Goal: Navigation & Orientation: Find specific page/section

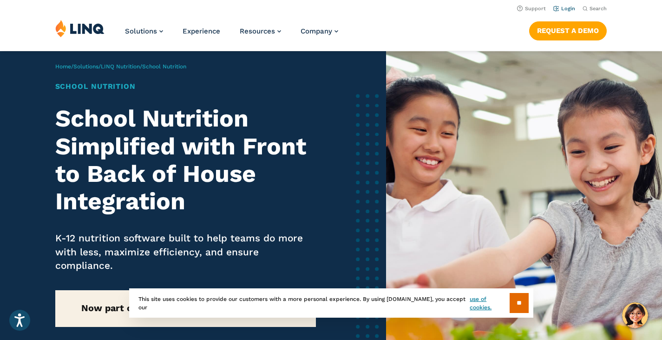
click at [569, 7] on link "Login" at bounding box center [565, 9] width 22 height 6
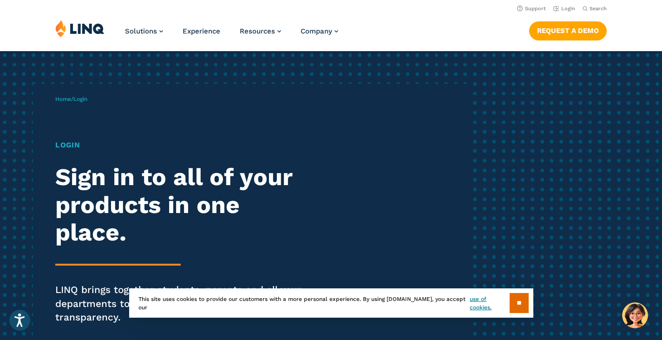
click at [66, 143] on h1 "Login" at bounding box center [182, 144] width 255 height 11
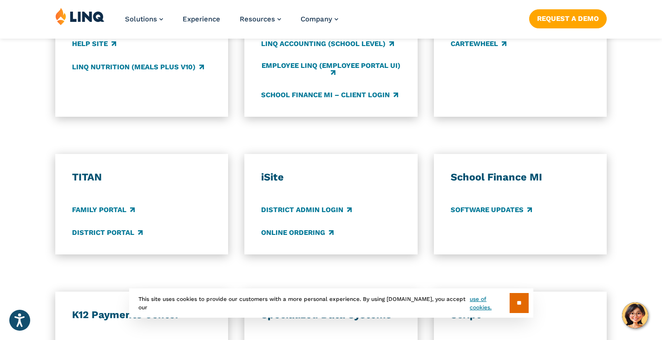
scroll to position [651, 0]
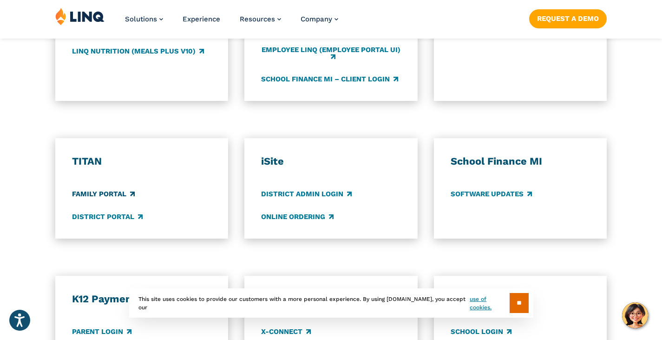
click at [106, 189] on link "Family Portal" at bounding box center [103, 194] width 63 height 10
